Goal: Check status: Check status

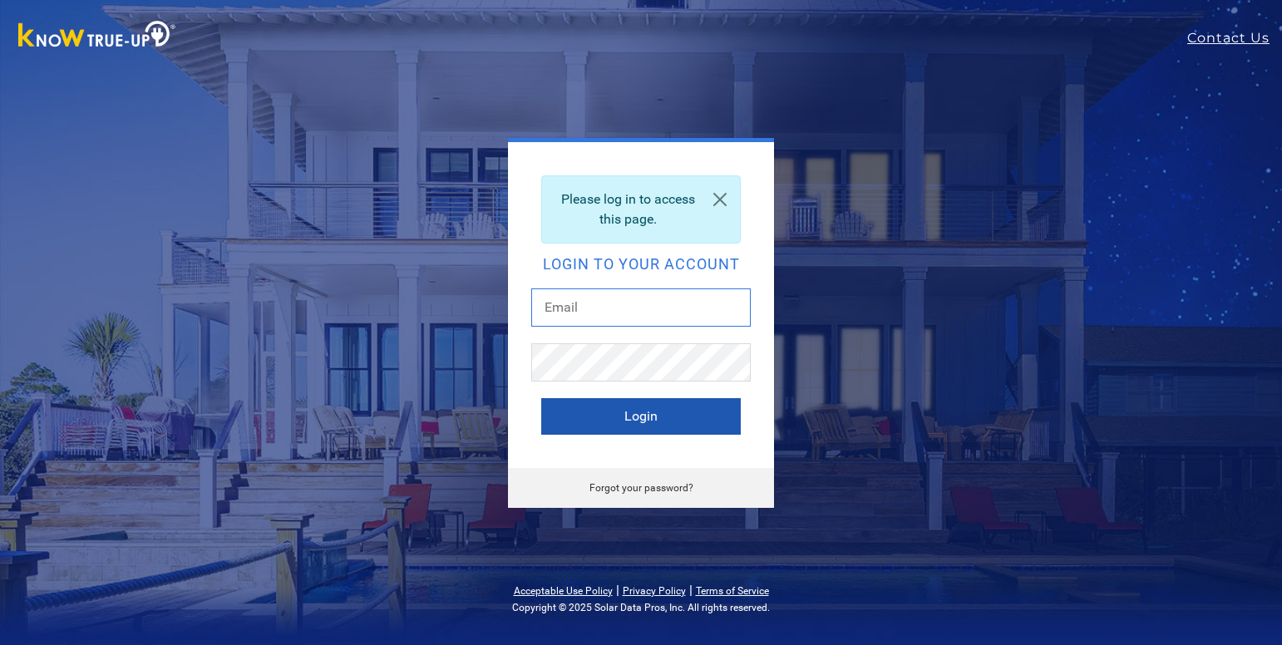
type input "[EMAIL_ADDRESS][DOMAIN_NAME]"
click at [589, 422] on button "Login" at bounding box center [641, 416] width 200 height 37
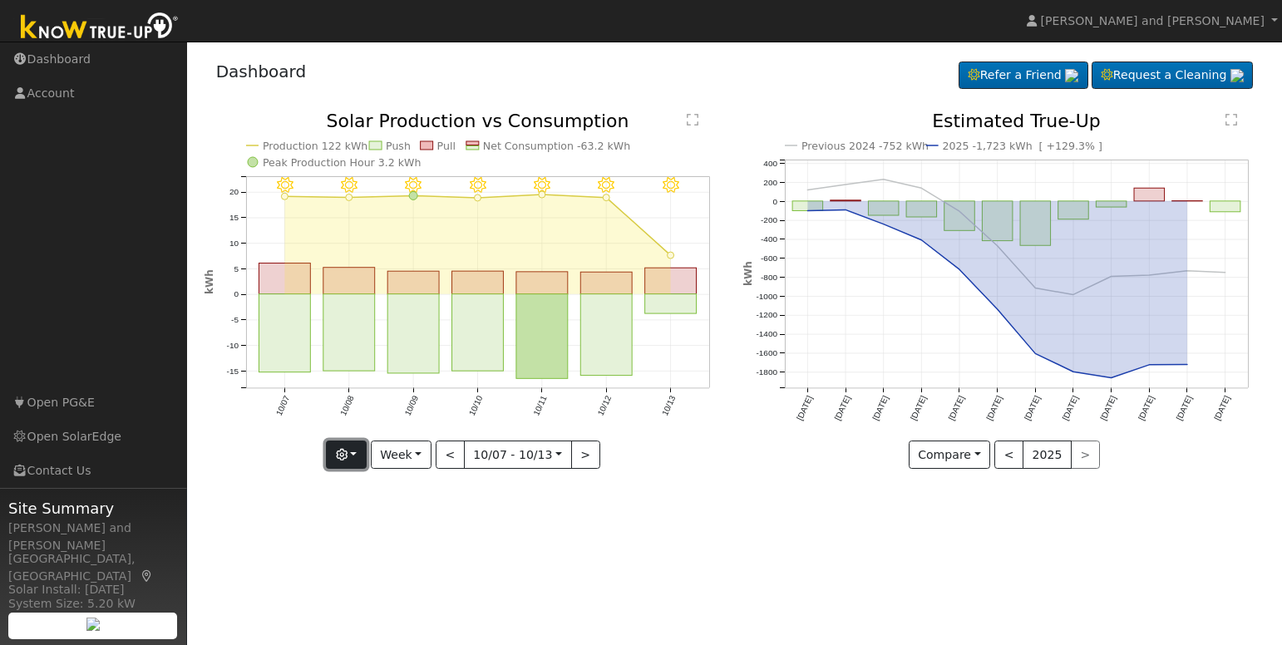
click at [348, 456] on icon "button" at bounding box center [342, 455] width 12 height 12
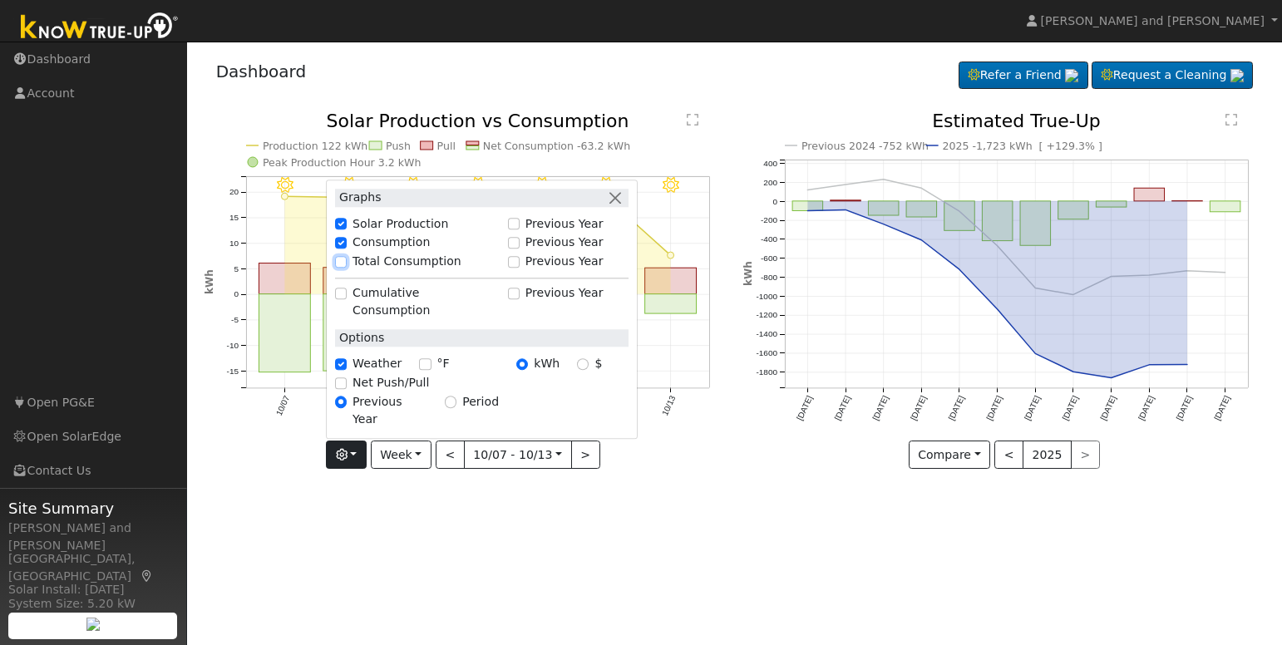
click at [347, 268] on input "Total Consumption" at bounding box center [341, 262] width 12 height 12
checkbox input "true"
click at [347, 389] on input "Net Push/Pull" at bounding box center [341, 384] width 12 height 12
checkbox input "true"
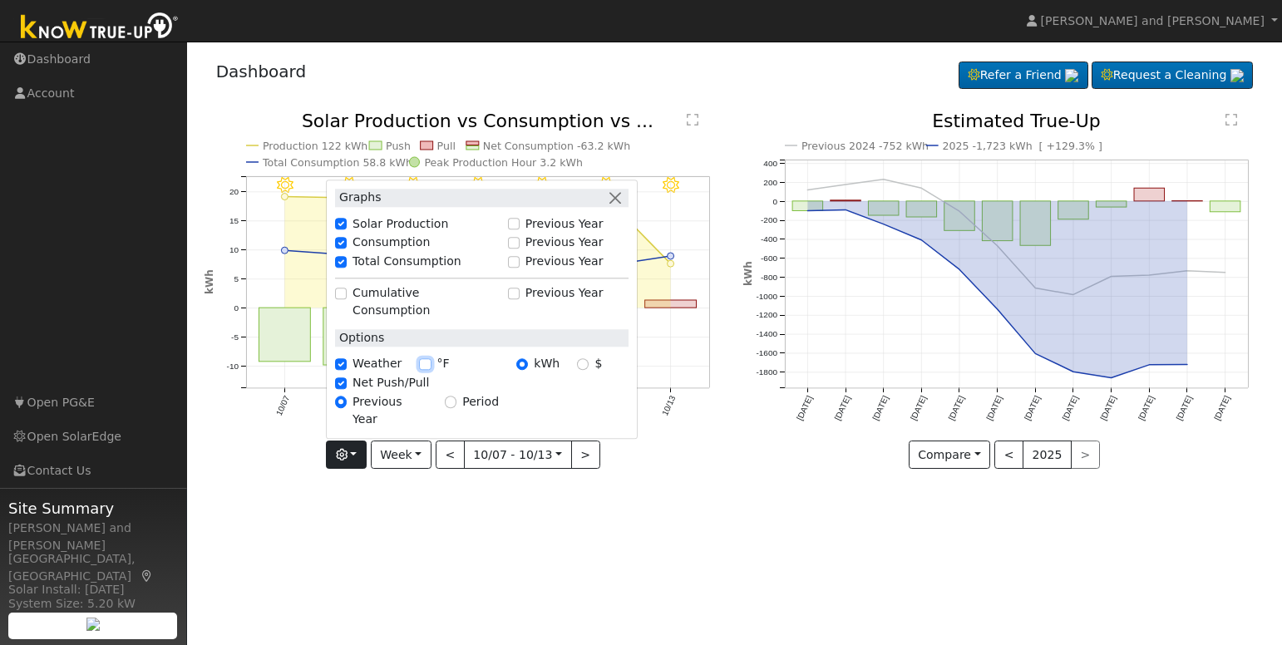
click at [427, 370] on input "°F" at bounding box center [425, 364] width 12 height 12
checkbox input "true"
click at [436, 491] on div "10/13 - Clear 68° 10/12 - Clear 74° 10/11 - Clear 75° 10/10 - Clear 79° 10/09 -…" at bounding box center [465, 303] width 540 height 382
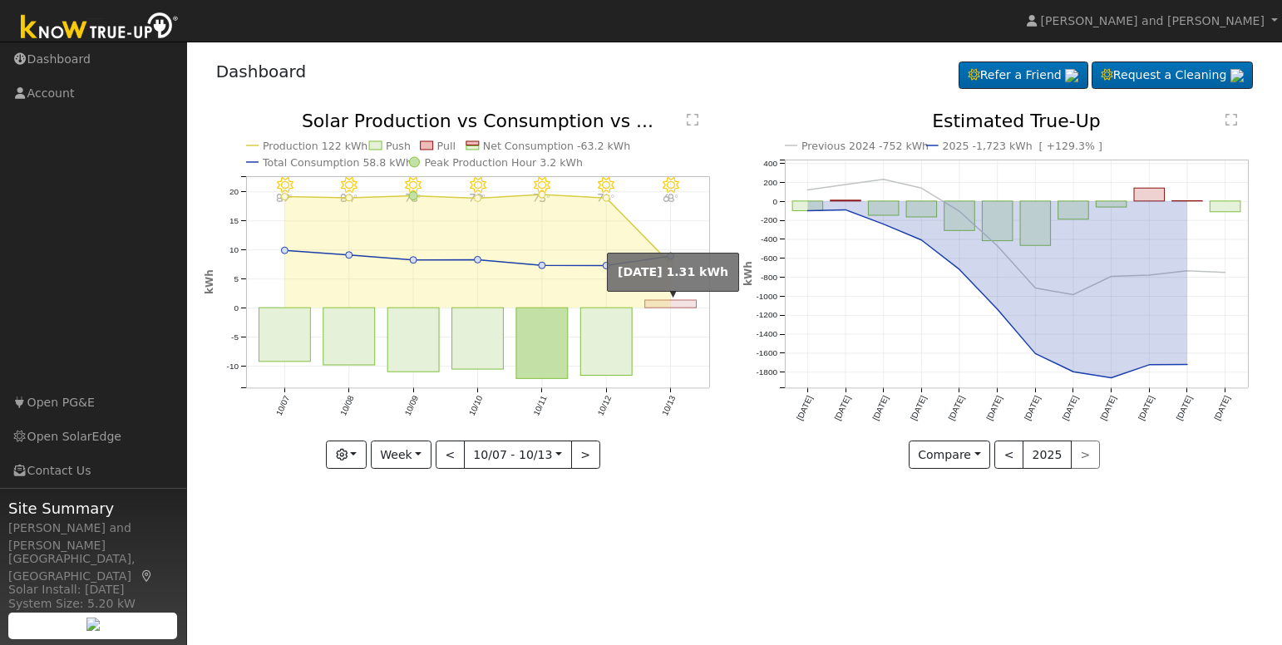
click at [664, 305] on rect "onclick=""" at bounding box center [671, 303] width 52 height 7
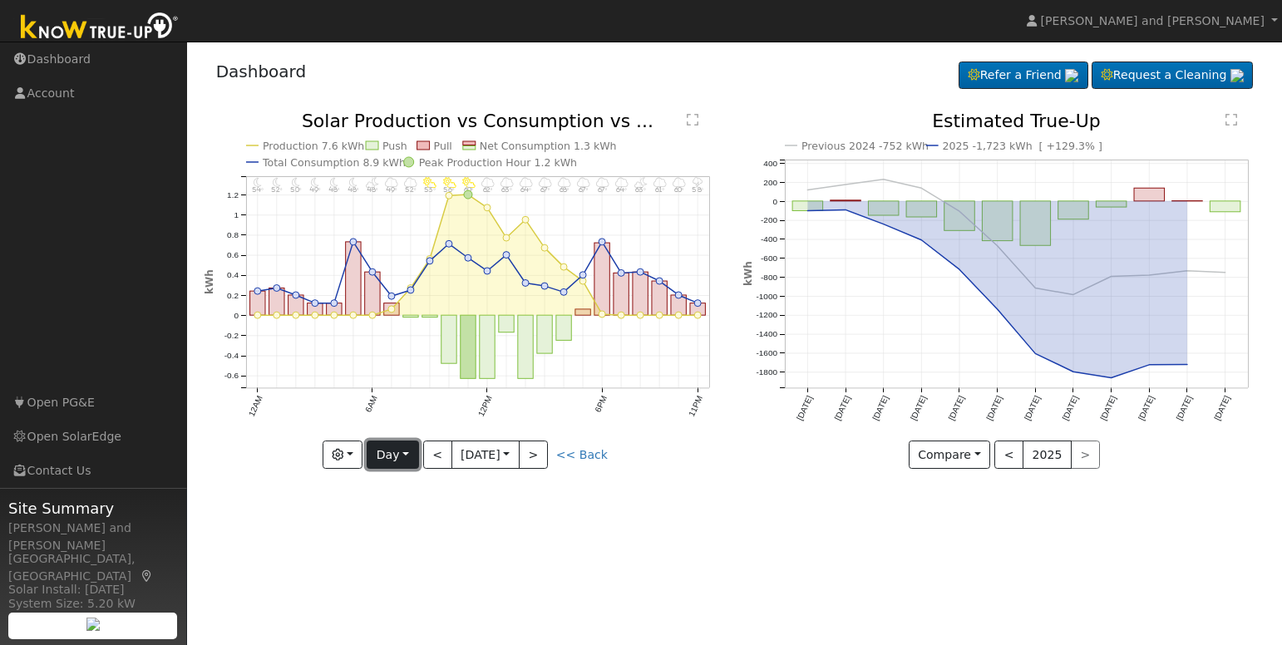
click at [399, 454] on button "Day" at bounding box center [393, 455] width 52 height 28
click at [407, 540] on link "Month" at bounding box center [426, 536] width 116 height 23
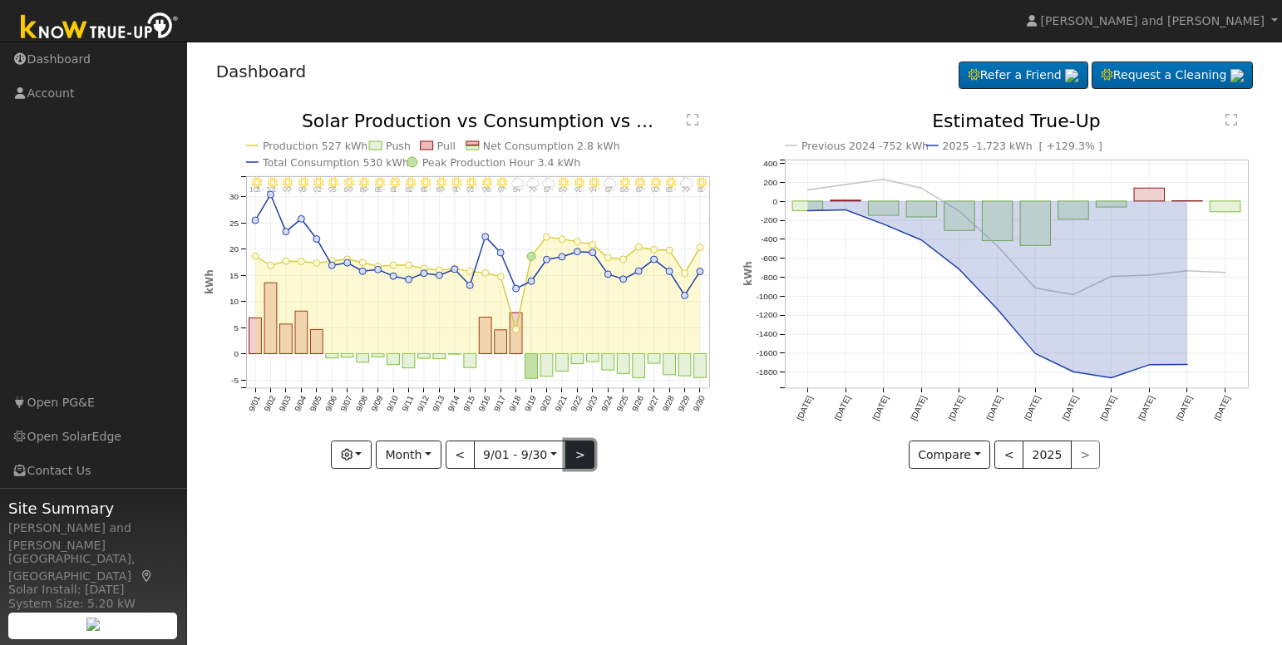
click at [577, 465] on button ">" at bounding box center [579, 455] width 29 height 28
type input "[DATE]"
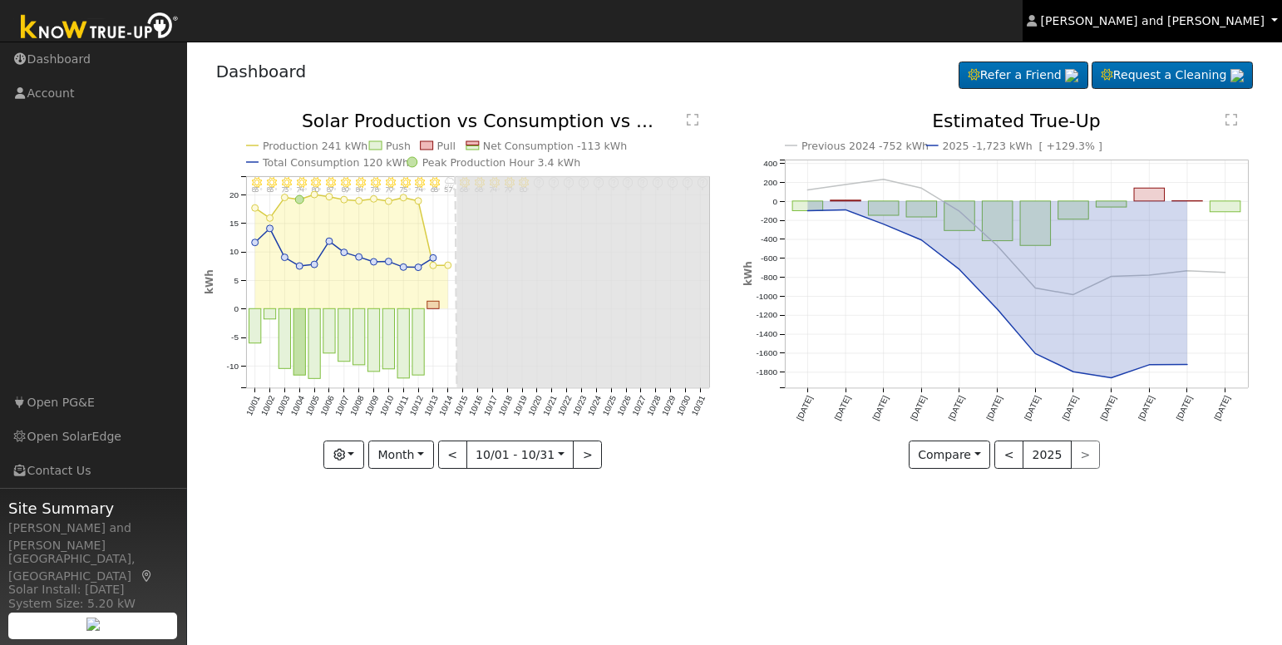
click at [1186, 19] on span "[PERSON_NAME] and [PERSON_NAME]" at bounding box center [1153, 20] width 224 height 13
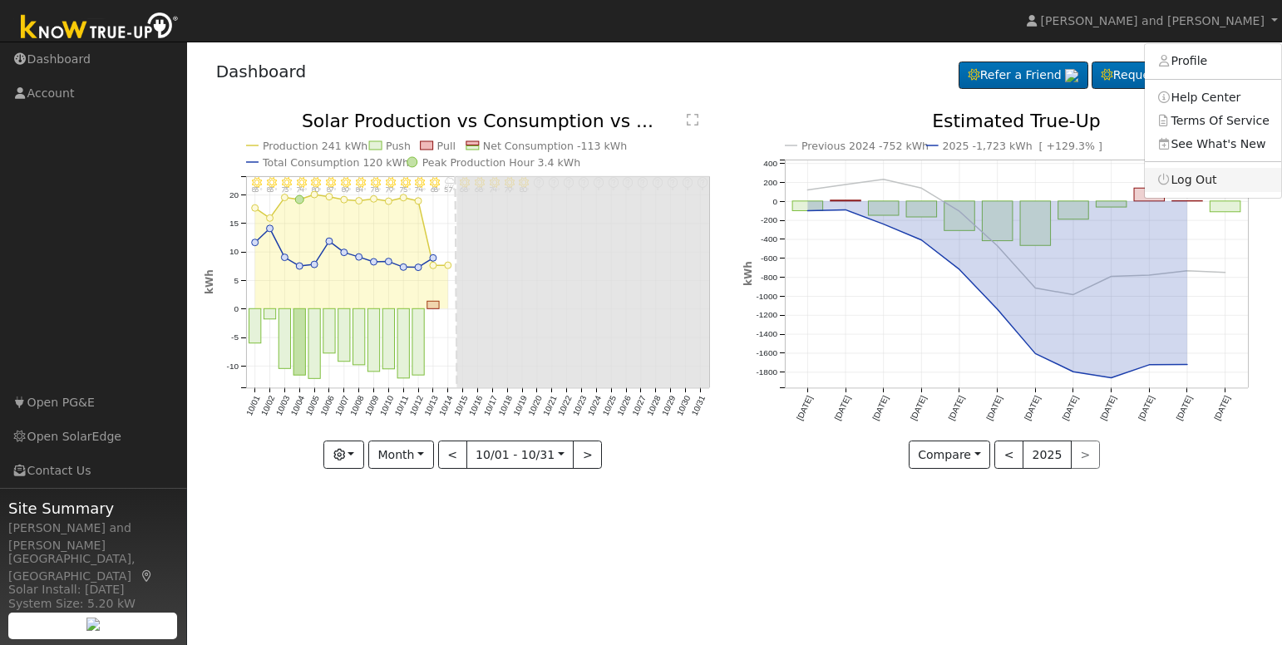
click at [1207, 181] on link "Log Out" at bounding box center [1213, 179] width 136 height 23
